Goal: Transaction & Acquisition: Purchase product/service

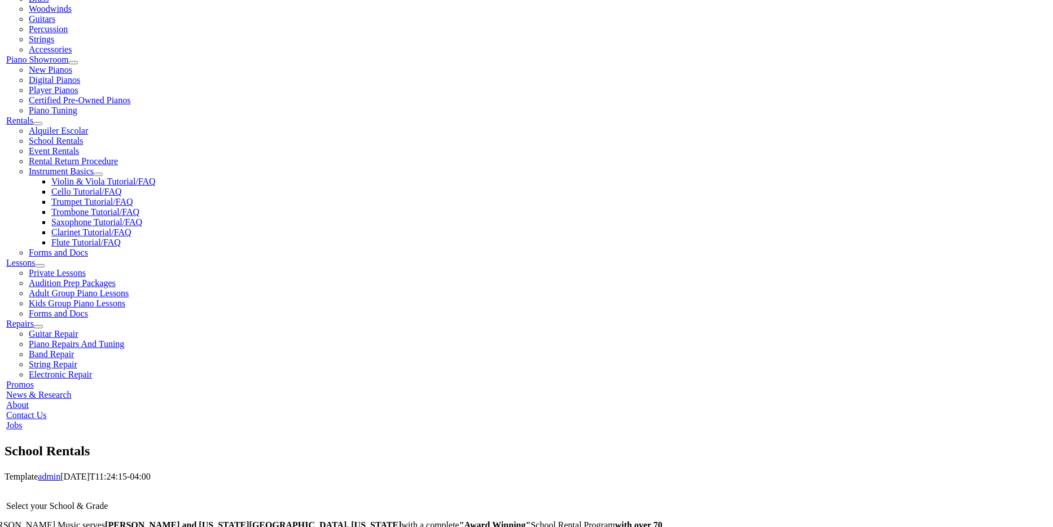
scroll to position [309, 0]
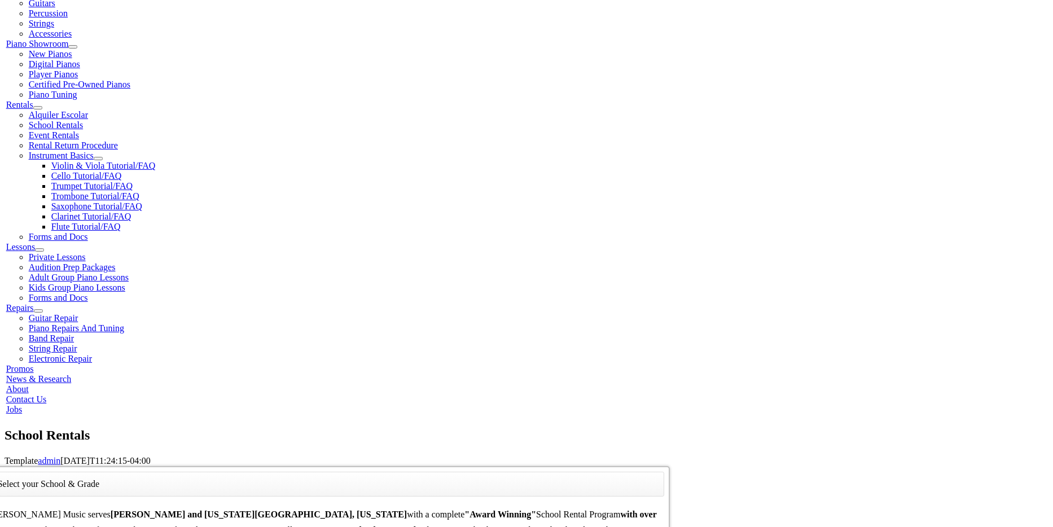
type input "sugar"
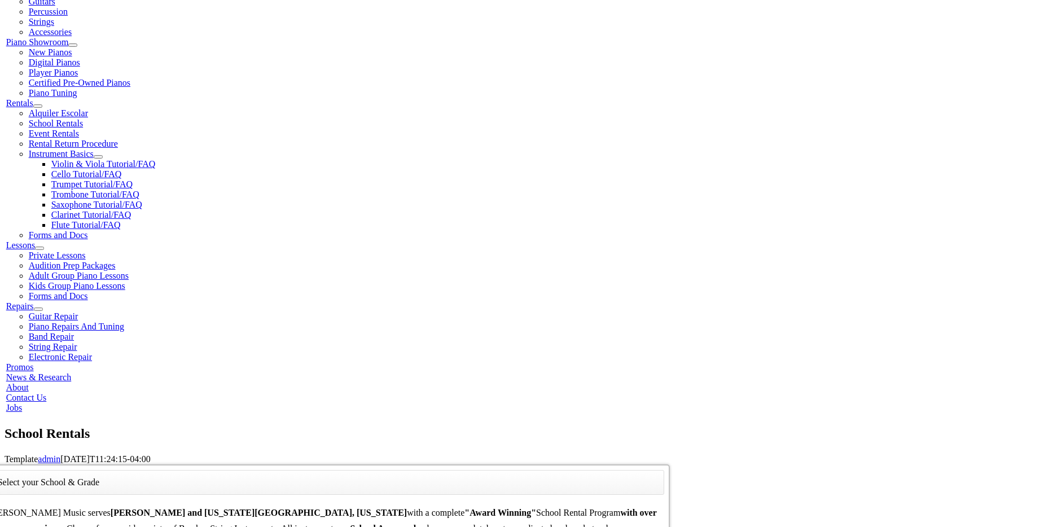
scroll to position [311, 0]
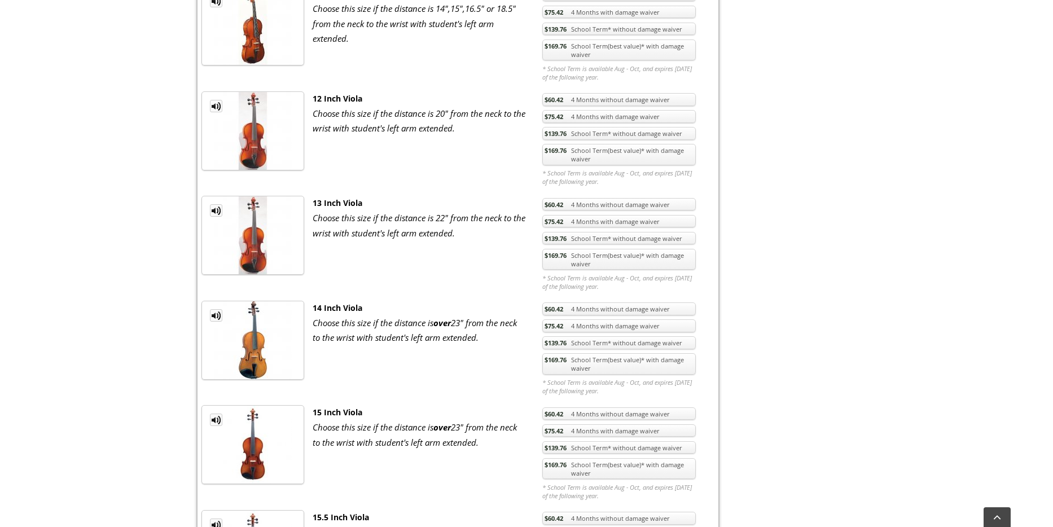
scroll to position [1066, 0]
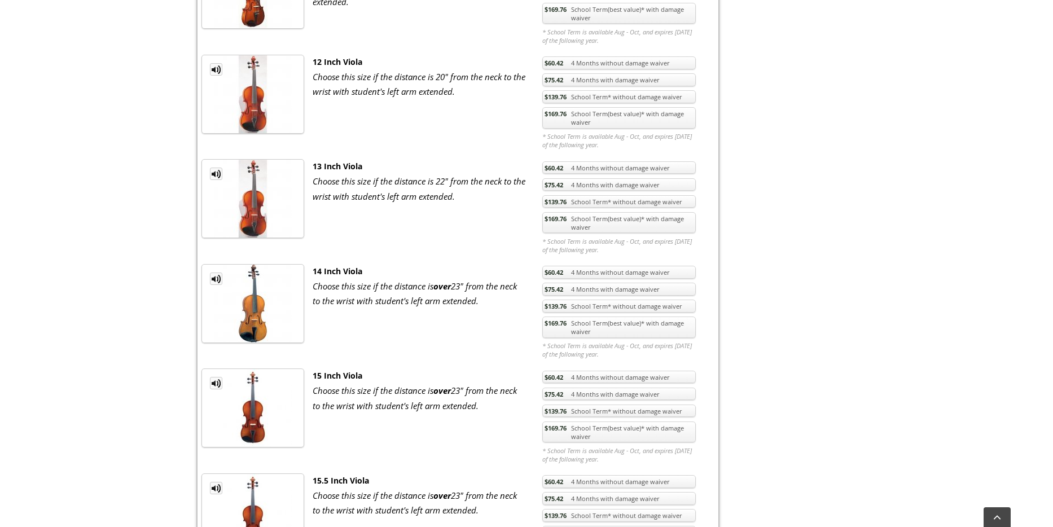
click at [215, 173] on link "MP3 Clip" at bounding box center [216, 174] width 12 height 12
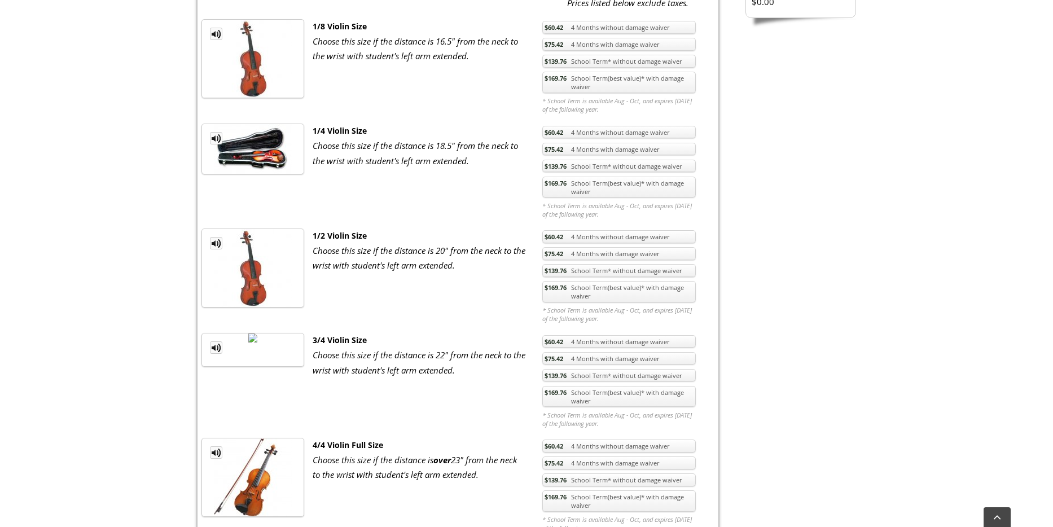
scroll to position [493, 0]
